Goal: Task Accomplishment & Management: Use online tool/utility

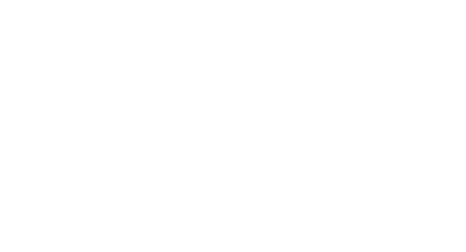
click at [151, 0] on html at bounding box center [233, 0] width 466 height 0
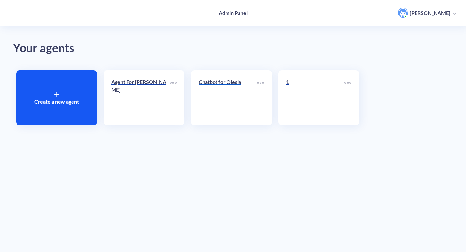
click at [243, 87] on div "Chatbot for Olesia" at bounding box center [228, 84] width 58 height 13
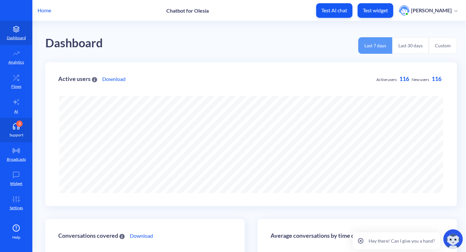
click at [28, 120] on link "3 Support" at bounding box center [16, 130] width 32 height 24
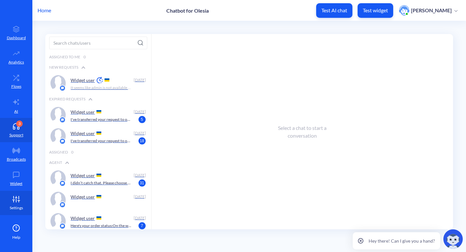
click at [16, 198] on icon at bounding box center [16, 199] width 13 height 6
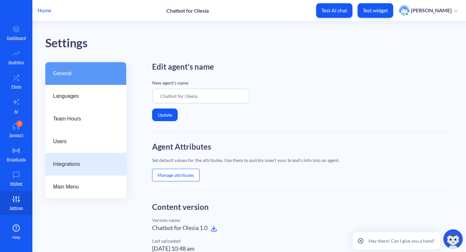
click at [107, 165] on span "Integrations" at bounding box center [83, 164] width 60 height 8
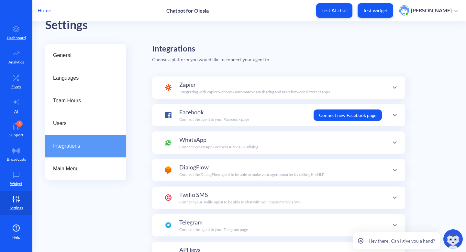
scroll to position [19, 0]
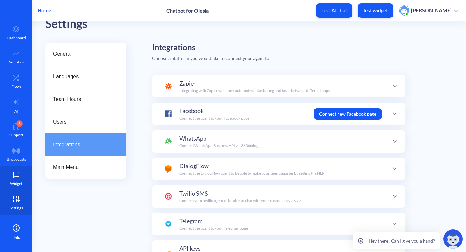
click at [19, 177] on icon at bounding box center [16, 174] width 13 height 6
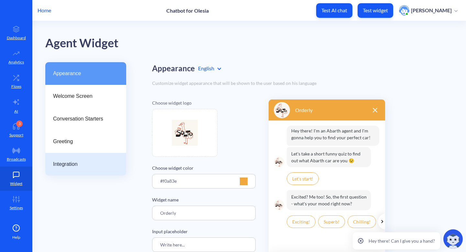
click at [110, 160] on span "Integration" at bounding box center [83, 164] width 60 height 8
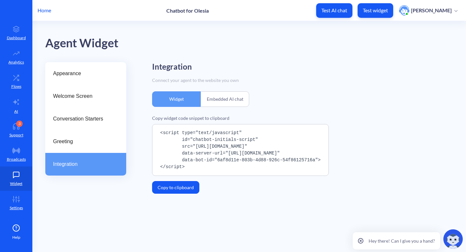
drag, startPoint x: 160, startPoint y: 132, endPoint x: 202, endPoint y: 165, distance: 53.2
click at [202, 166] on pre "<script type="text/javascript" id="chatbot-initials-script" src="https://platfo…" at bounding box center [240, 150] width 177 height 52
copy pre "<script type="text/javascript" id="chatbot-initials-script" src="https://platfo…"
